Goal: Task Accomplishment & Management: Manage account settings

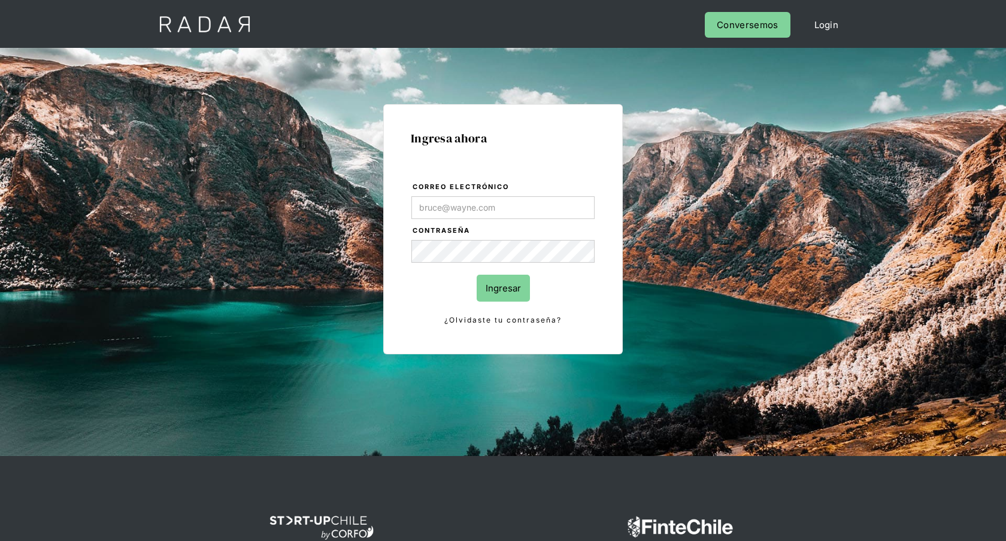
type input "[EMAIL_ADDRESS][PERSON_NAME][DOMAIN_NAME]"
click at [491, 296] on input "Ingresar" at bounding box center [503, 288] width 53 height 27
